Goal: Task Accomplishment & Management: Manage account settings

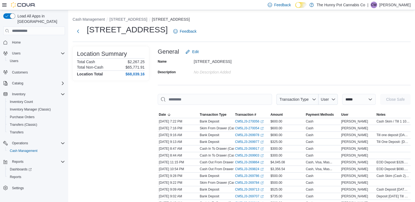
click at [31, 149] on span "Cash Management" at bounding box center [24, 151] width 28 height 4
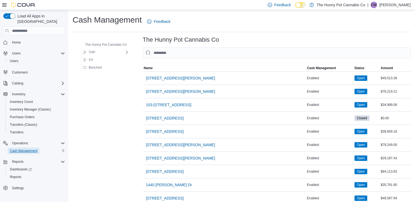
click at [23, 149] on span "Cash Management" at bounding box center [24, 151] width 28 height 4
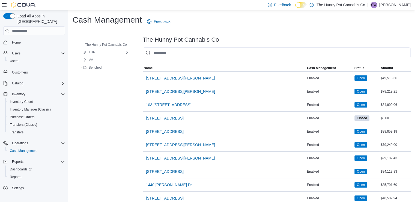
click at [189, 52] on input "This is a search bar. As you type, the results lower in the page will automatic…" at bounding box center [277, 52] width 268 height 11
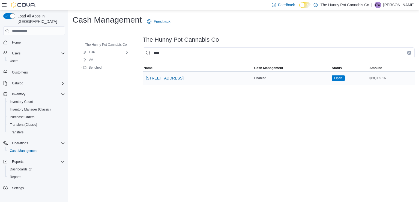
type input "****"
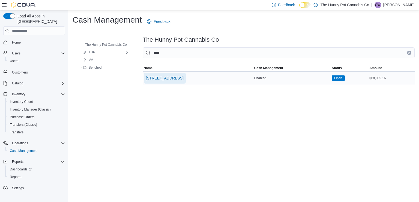
click at [163, 75] on span "[STREET_ADDRESS]" at bounding box center [165, 78] width 38 height 11
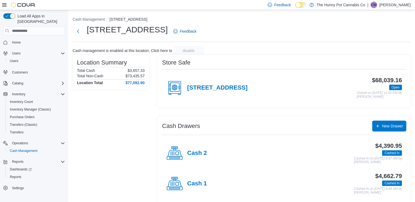
click at [189, 149] on div "Cash 2" at bounding box center [186, 153] width 40 height 16
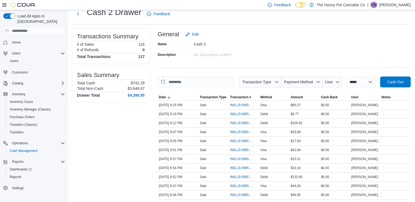
scroll to position [18, 0]
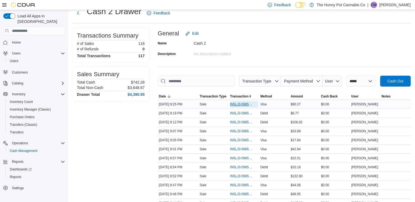
click at [240, 103] on span "IN5LJ3-5965592" at bounding box center [241, 104] width 23 height 4
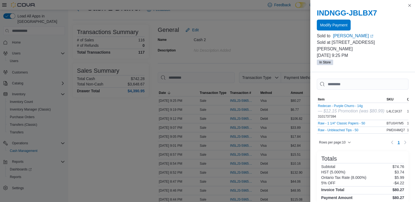
scroll to position [0, 0]
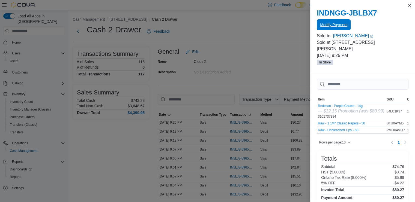
click at [341, 20] on span "Modify Payment" at bounding box center [333, 24] width 27 height 11
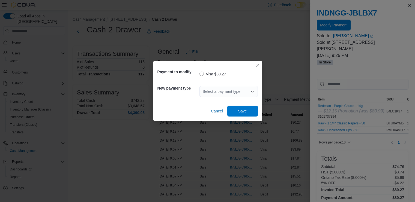
click at [221, 88] on div "Select a payment type" at bounding box center [228, 91] width 58 height 11
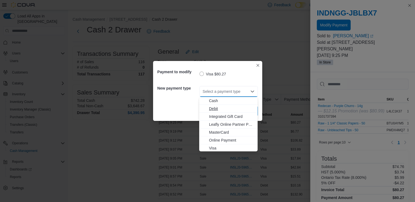
click at [213, 109] on span "Debit" at bounding box center [231, 108] width 45 height 5
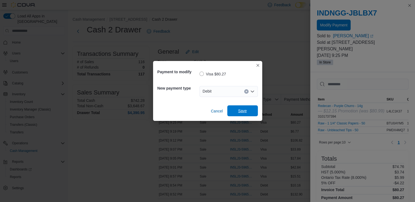
click at [240, 109] on span "Save" at bounding box center [242, 110] width 9 height 5
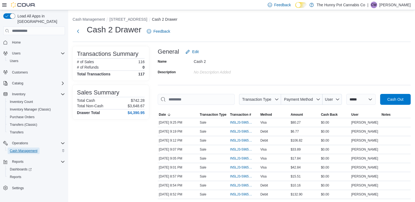
click at [26, 149] on span "Cash Management" at bounding box center [24, 151] width 28 height 4
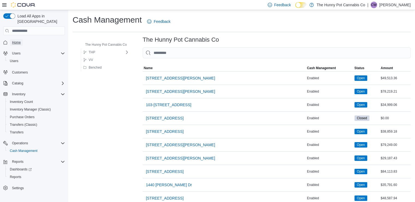
click at [14, 39] on span "Home" at bounding box center [16, 42] width 9 height 7
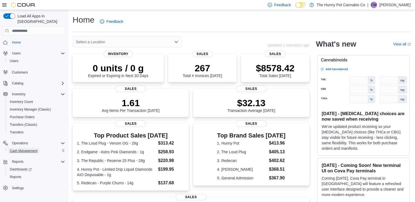
click at [24, 149] on span "Cash Management" at bounding box center [24, 151] width 28 height 4
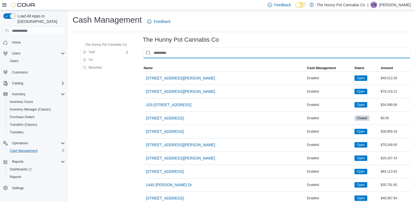
click at [268, 53] on input "This is a search bar. As you type, the results lower in the page will automatic…" at bounding box center [277, 52] width 268 height 11
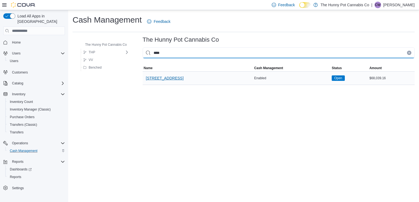
type input "****"
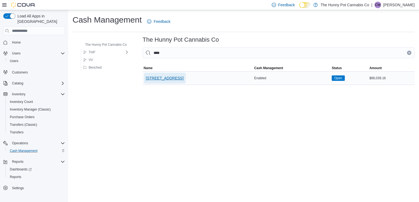
click at [154, 78] on span "[STREET_ADDRESS]" at bounding box center [165, 78] width 38 height 5
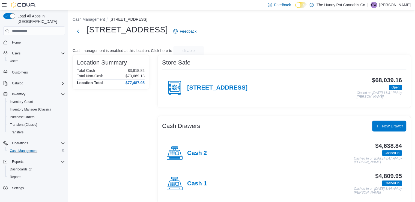
click at [183, 184] on div "Cash 1" at bounding box center [186, 184] width 40 height 16
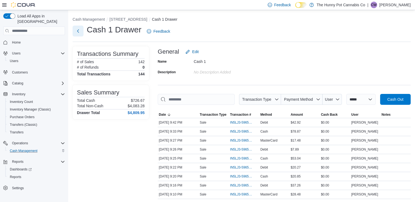
click at [79, 32] on button "Next" at bounding box center [78, 31] width 11 height 11
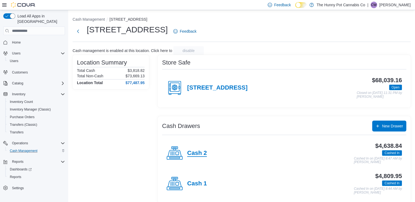
click at [192, 151] on h4 "Cash 2" at bounding box center [197, 153] width 20 height 7
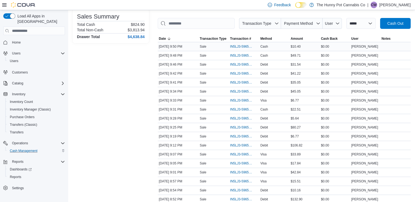
scroll to position [76, 0]
click at [241, 190] on span "IN5LJ3-5965229" at bounding box center [241, 190] width 23 height 4
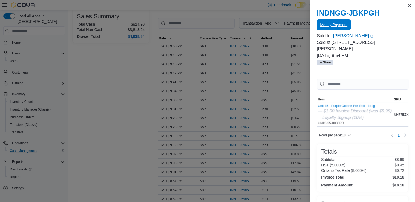
click at [344, 25] on span "Modify Payment" at bounding box center [333, 24] width 27 height 5
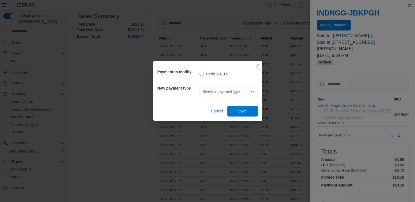
click at [252, 92] on icon "Open list of options" at bounding box center [251, 92] width 3 height 2
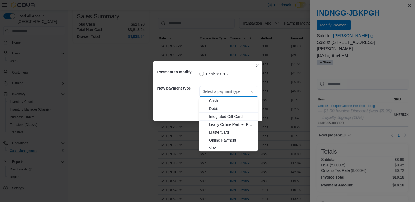
click at [214, 147] on span "Visa" at bounding box center [231, 148] width 45 height 5
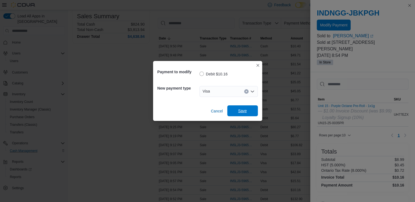
click at [247, 106] on span "Save" at bounding box center [243, 111] width 24 height 11
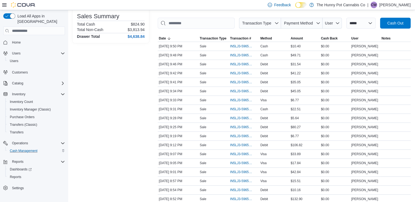
scroll to position [0, 0]
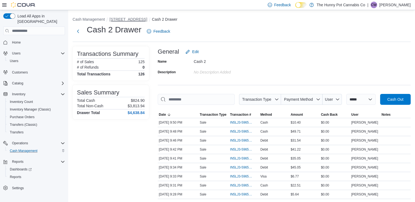
click at [132, 20] on button "[STREET_ADDRESS]" at bounding box center [128, 19] width 38 height 4
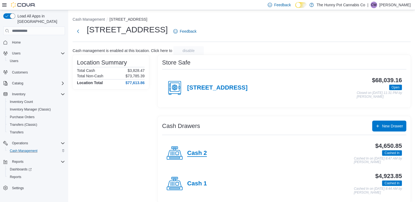
click at [192, 151] on h4 "Cash 2" at bounding box center [197, 153] width 20 height 7
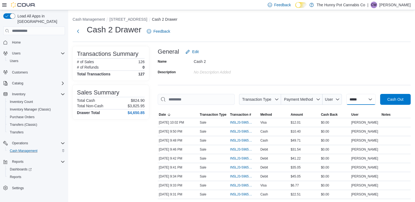
click at [369, 97] on select "**********" at bounding box center [360, 99] width 29 height 11
click at [359, 102] on select "**********" at bounding box center [360, 99] width 29 height 11
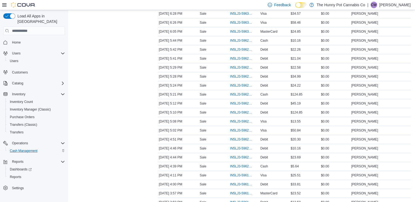
scroll to position [638, 0]
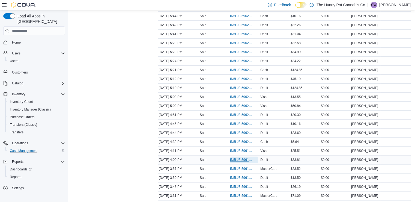
click at [237, 158] on span "IN5LJ3-5961743" at bounding box center [241, 160] width 23 height 4
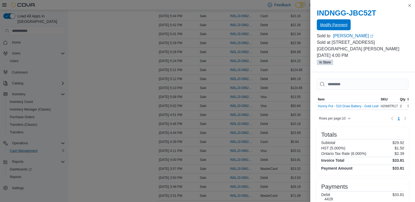
click at [335, 21] on span "Modify Payment" at bounding box center [333, 24] width 27 height 11
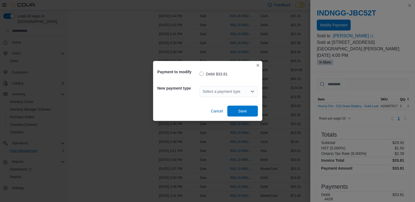
click at [246, 94] on div "Select a payment type" at bounding box center [228, 91] width 58 height 11
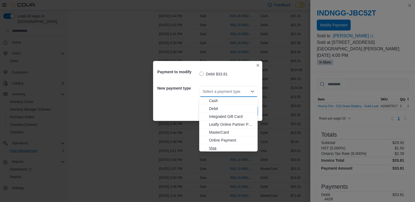
click at [217, 148] on span "Visa" at bounding box center [231, 148] width 45 height 5
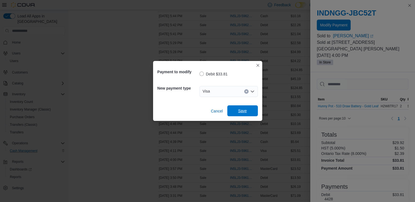
click at [250, 106] on div "Cancel Save" at bounding box center [207, 108] width 100 height 15
click at [239, 111] on span "Save" at bounding box center [242, 110] width 9 height 5
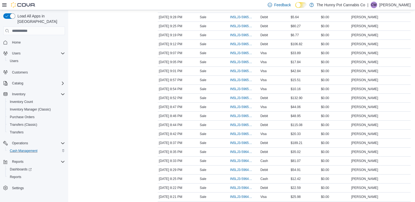
scroll to position [181, 0]
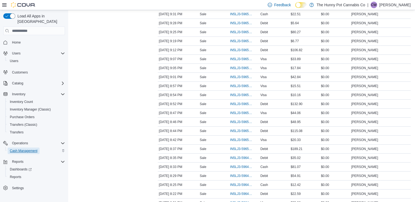
click at [35, 148] on span "Cash Management" at bounding box center [24, 151] width 28 height 7
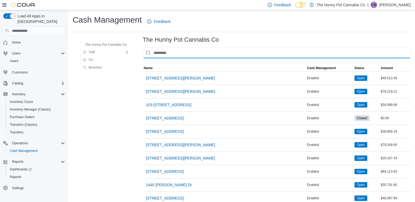
click at [231, 56] on input "This is a search bar. As you type, the results lower in the page will automatic…" at bounding box center [277, 52] width 268 height 11
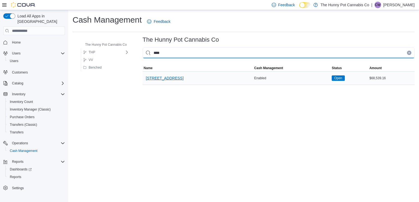
type input "****"
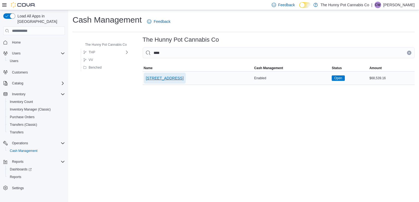
click at [166, 81] on span "[STREET_ADDRESS]" at bounding box center [165, 78] width 38 height 11
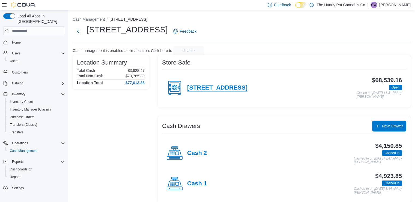
click at [213, 88] on h4 "[STREET_ADDRESS]" at bounding box center [217, 88] width 60 height 7
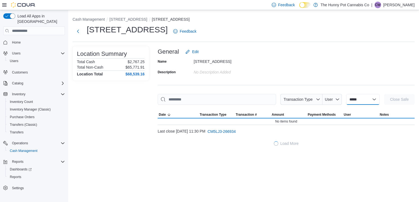
click at [360, 98] on select "**********" at bounding box center [363, 99] width 34 height 11
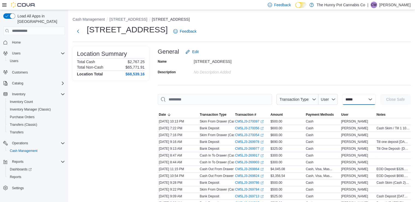
select select "**********"
click at [342, 94] on select "**********" at bounding box center [359, 99] width 34 height 11
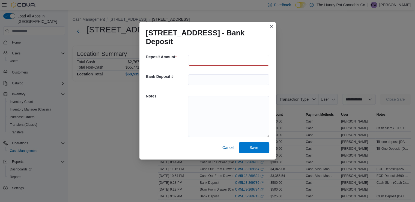
click at [206, 58] on input "number" at bounding box center [228, 60] width 81 height 11
type input "***"
click at [198, 121] on textarea at bounding box center [228, 116] width 81 height 41
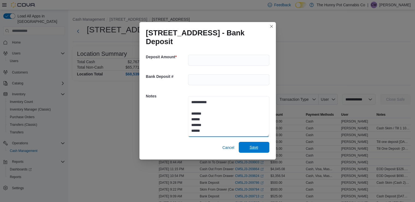
type textarea "**********"
click at [252, 148] on span "Save" at bounding box center [254, 147] width 9 height 5
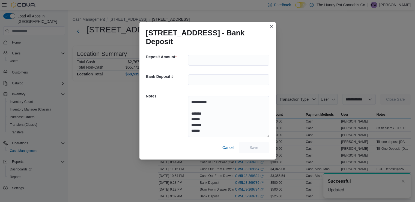
scroll to position [1, 0]
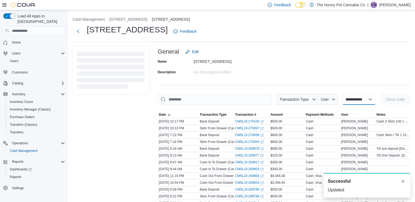
select select
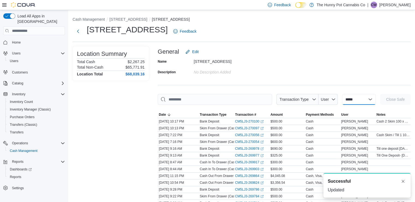
scroll to position [0, 0]
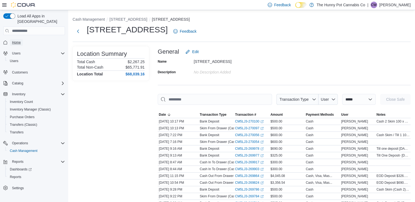
click at [19, 40] on span "Home" at bounding box center [16, 42] width 9 height 4
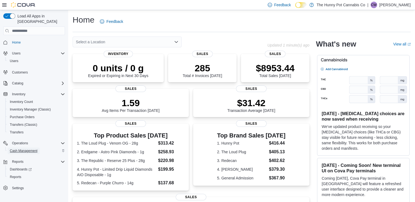
click at [15, 149] on span "Cash Management" at bounding box center [24, 151] width 28 height 4
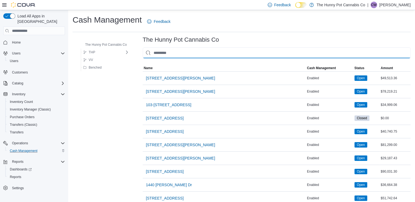
click at [231, 55] on input "This is a search bar. As you type, the results lower in the page will automatic…" at bounding box center [277, 52] width 268 height 11
type input "*"
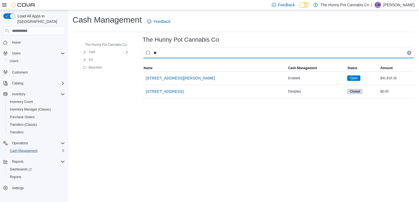
type input "*"
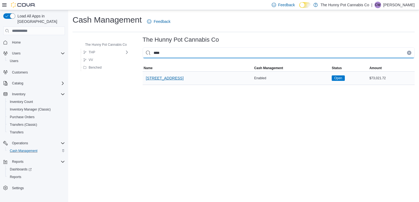
type input "****"
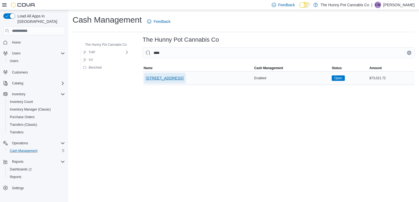
click at [152, 80] on span "[STREET_ADDRESS]" at bounding box center [165, 78] width 38 height 5
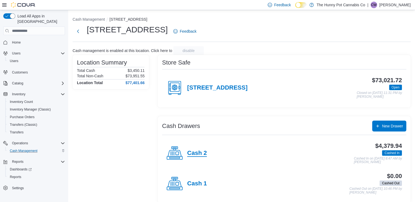
click at [191, 152] on h4 "Cash 2" at bounding box center [197, 153] width 20 height 7
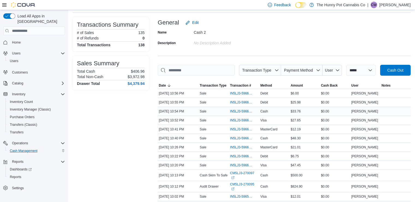
scroll to position [31, 0]
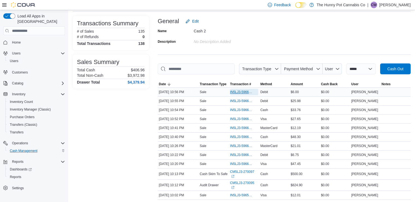
click at [246, 92] on span "IN5LJ3-5966452" at bounding box center [241, 92] width 23 height 4
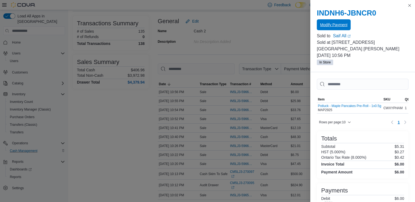
click at [340, 25] on span "Modify Payment" at bounding box center [333, 24] width 27 height 5
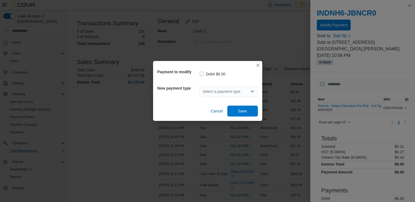
click at [221, 88] on div "Select a payment type" at bounding box center [228, 91] width 58 height 11
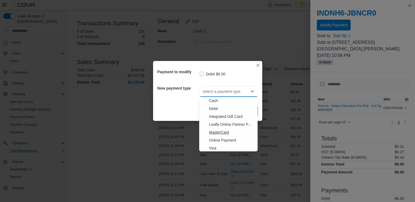
click at [222, 132] on span "MasterCard" at bounding box center [231, 132] width 45 height 5
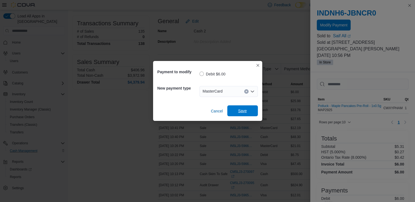
click at [248, 110] on span "Save" at bounding box center [243, 111] width 24 height 11
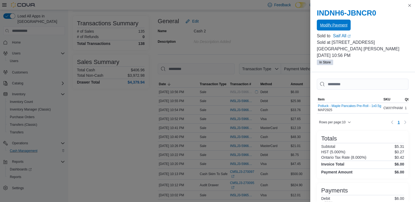
scroll to position [0, 0]
